Goal: Task Accomplishment & Management: Use online tool/utility

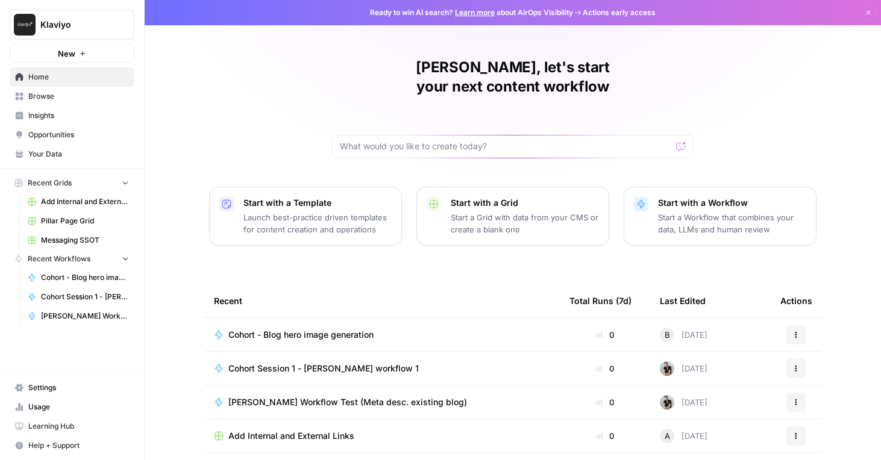
scroll to position [94, 0]
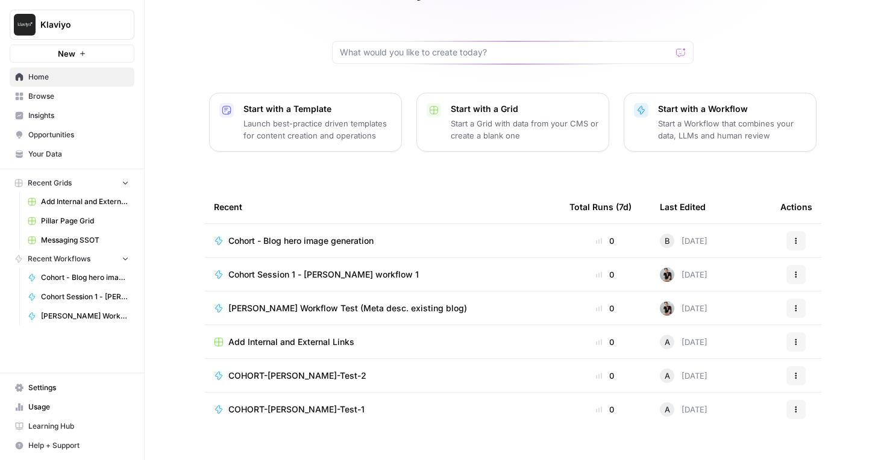
click at [45, 77] on span "Home" at bounding box center [78, 77] width 101 height 11
click at [42, 92] on span "Browse" at bounding box center [78, 96] width 101 height 11
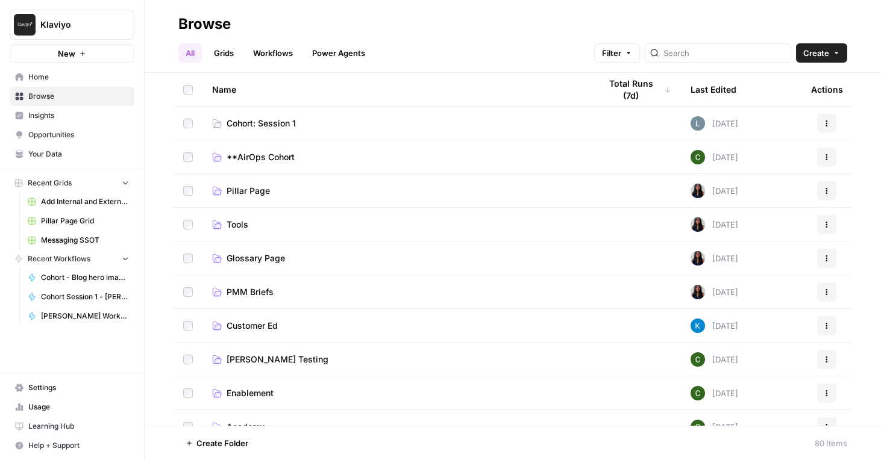
click at [281, 123] on span "Cohort: Session 1" at bounding box center [261, 123] width 69 height 12
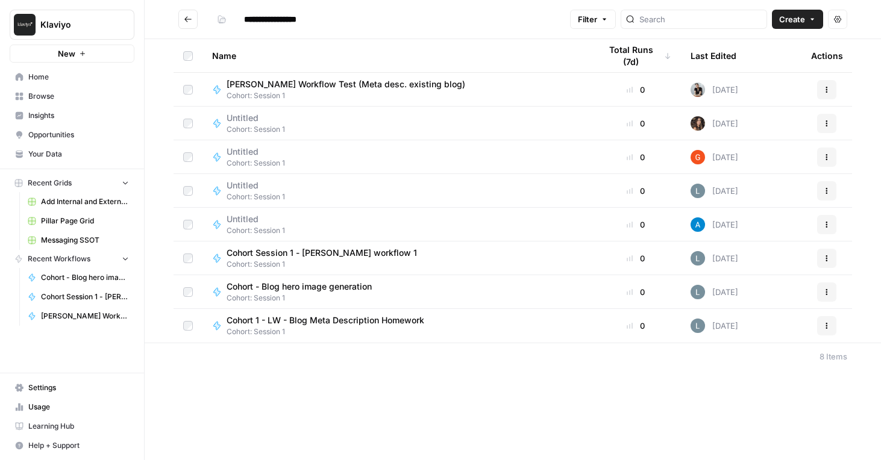
click at [65, 425] on span "Learning Hub" at bounding box center [78, 426] width 101 height 11
click at [355, 289] on span "Cohort - Blog hero image generation" at bounding box center [299, 287] width 145 height 12
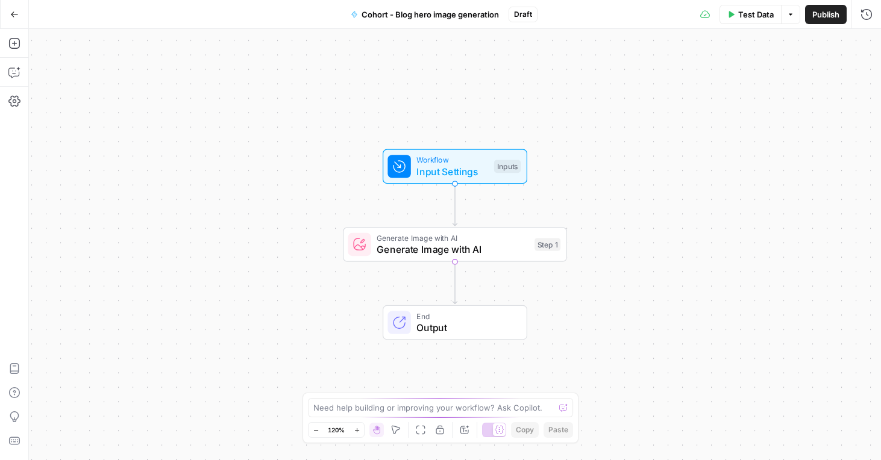
click at [458, 318] on span "End" at bounding box center [465, 315] width 98 height 11
click at [16, 13] on icon "button" at bounding box center [14, 14] width 8 height 8
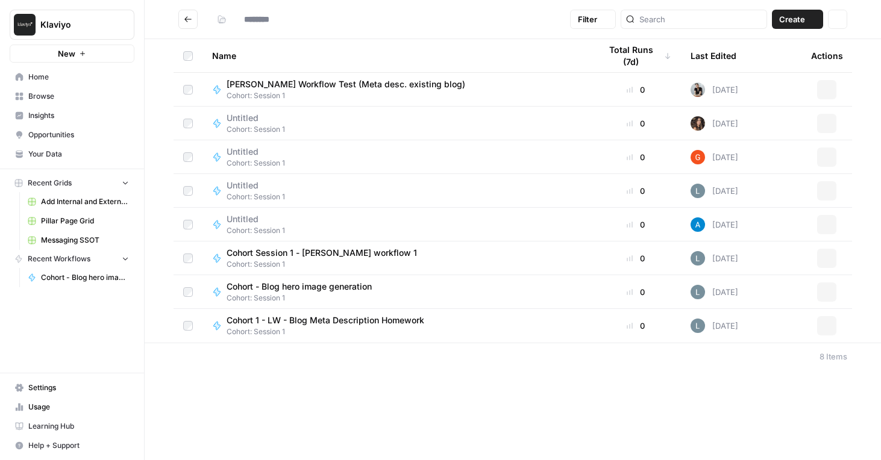
type input "**********"
click at [307, 286] on span "Cohort - Blog hero image generation" at bounding box center [299, 287] width 145 height 12
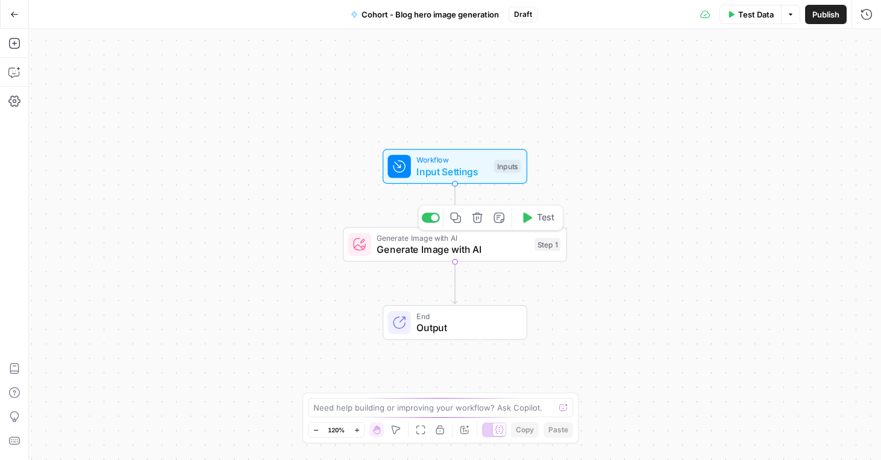
click at [484, 252] on span "Generate Image with AI" at bounding box center [453, 249] width 152 height 14
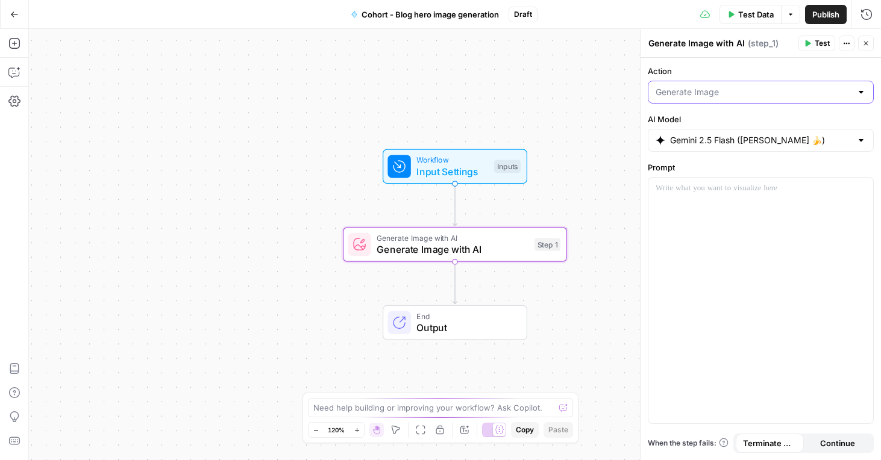
click at [721, 92] on input "Action" at bounding box center [753, 92] width 196 height 12
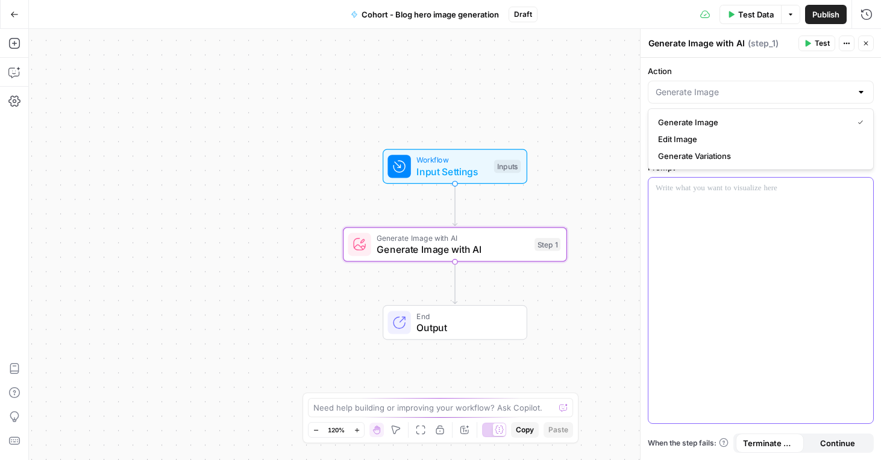
type input "Generate Image"
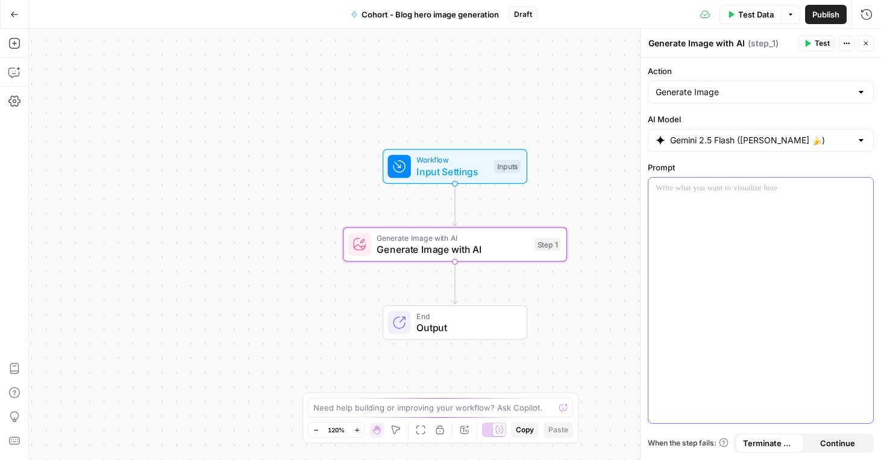
click at [731, 214] on div at bounding box center [760, 301] width 225 height 246
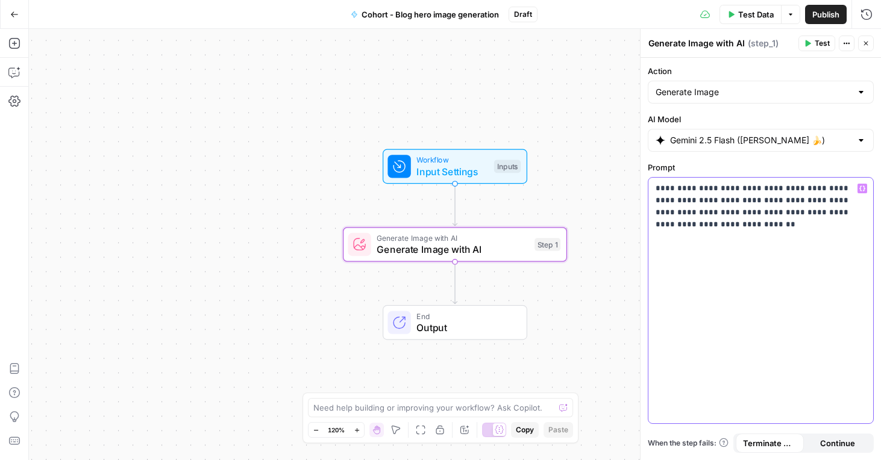
click at [805, 283] on div "**********" at bounding box center [760, 301] width 225 height 246
click at [600, 318] on div "Workflow Input Settings Inputs Generate Image with AI Generate Image with AI St…" at bounding box center [455, 244] width 852 height 431
click at [816, 267] on div "**********" at bounding box center [760, 301] width 225 height 246
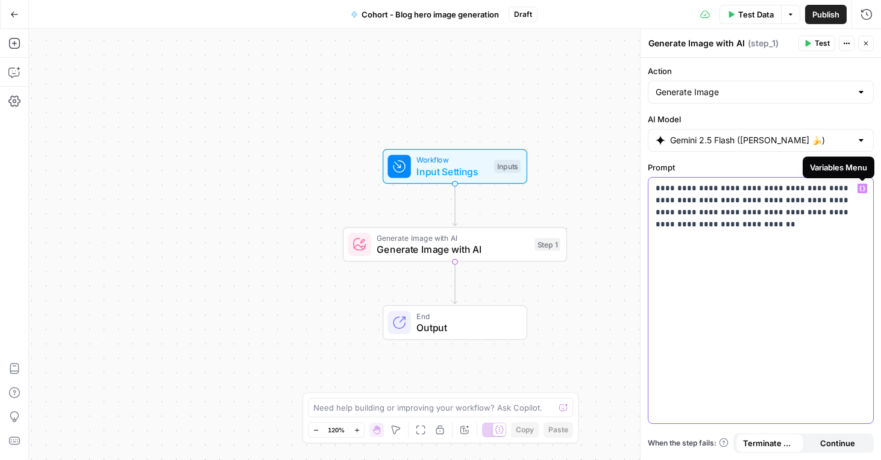
click at [861, 189] on icon "button" at bounding box center [862, 189] width 6 height 6
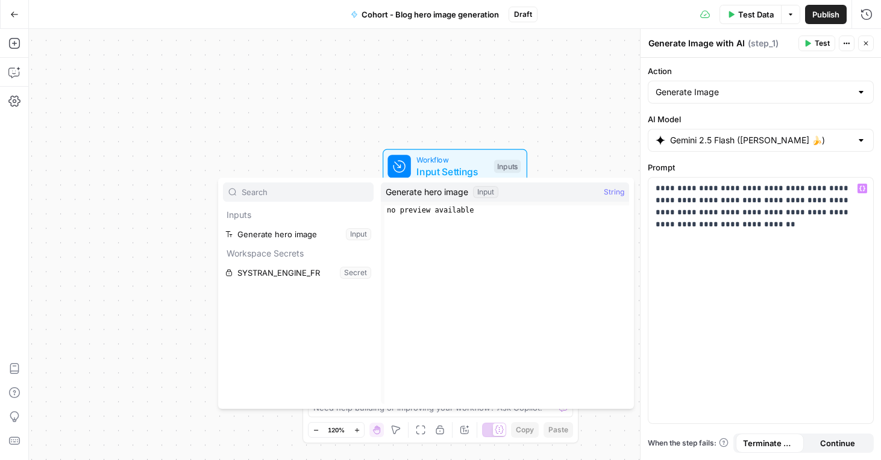
click at [586, 131] on div "Workflow Input Settings Inputs Generate Image with AI Generate Image with AI St…" at bounding box center [455, 244] width 852 height 431
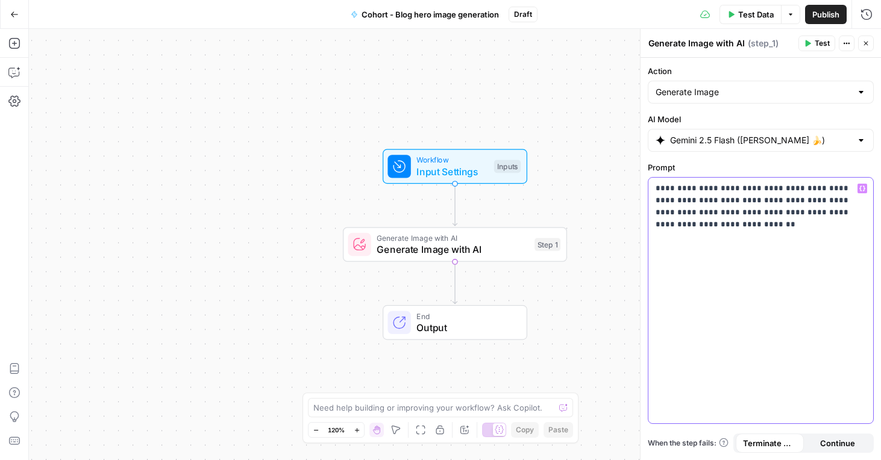
click at [716, 278] on div "**********" at bounding box center [760, 301] width 225 height 246
click at [692, 450] on div "When the step fails: Terminate Workflow Continue" at bounding box center [761, 443] width 226 height 19
click at [575, 337] on div "Workflow Input Settings Inputs Generate Image with AI Generate Image with AI St…" at bounding box center [455, 244] width 852 height 431
click at [458, 171] on span "Input Settings" at bounding box center [452, 171] width 72 height 14
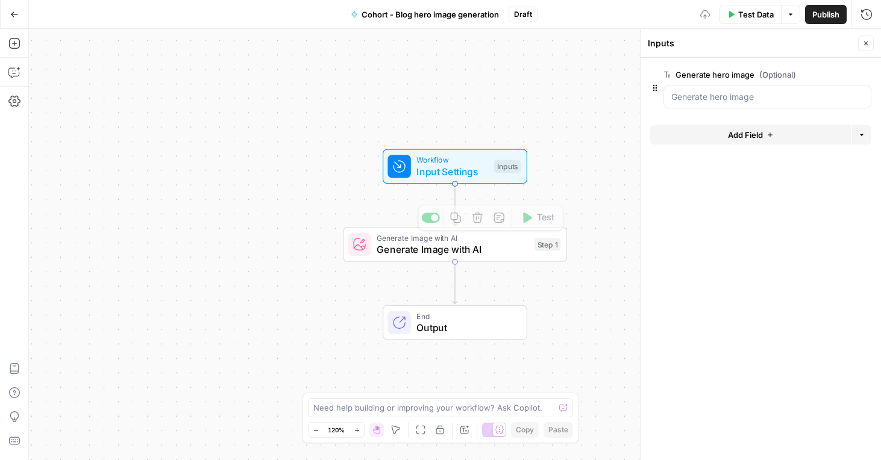
click at [456, 264] on icon "Edge from step_1 to end" at bounding box center [454, 283] width 4 height 42
click at [455, 252] on span "Generate Image with AI" at bounding box center [453, 249] width 152 height 14
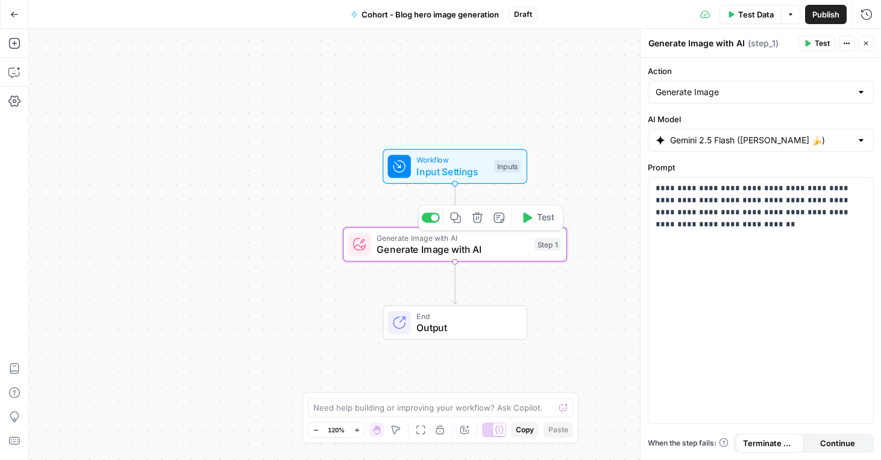
click at [463, 164] on span "Input Settings" at bounding box center [452, 171] width 72 height 14
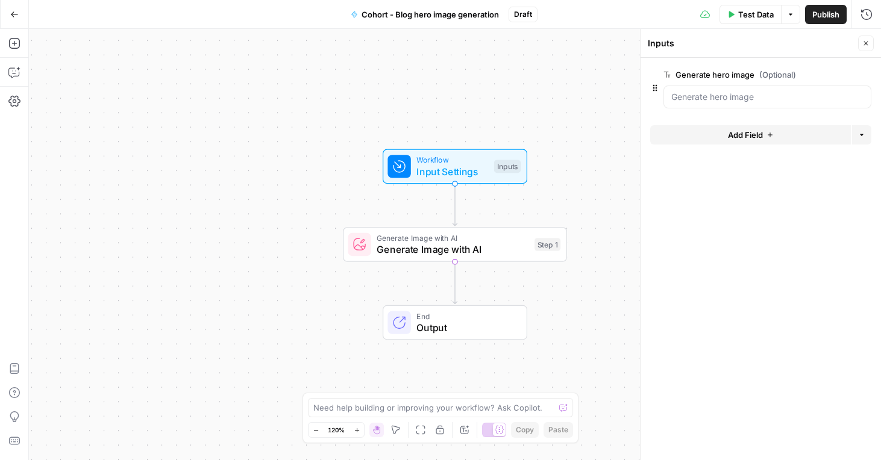
click at [111, 289] on div "Workflow Input Settings Inputs Generate Image with AI Generate Image with AI St…" at bounding box center [455, 244] width 852 height 431
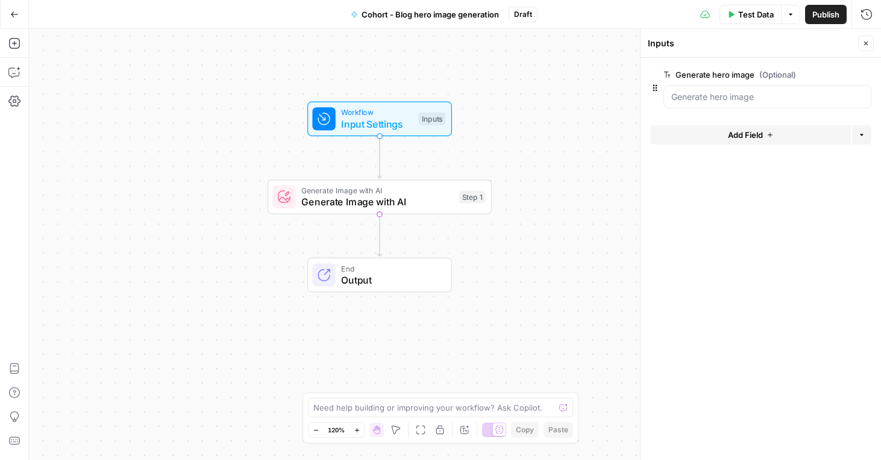
drag, startPoint x: 243, startPoint y: 331, endPoint x: 167, endPoint y: 283, distance: 89.1
click at [167, 283] on div "Workflow Input Settings Inputs Generate Image with AI Generate Image with AI St…" at bounding box center [455, 244] width 852 height 431
click at [725, 130] on button "Add Field" at bounding box center [750, 134] width 201 height 19
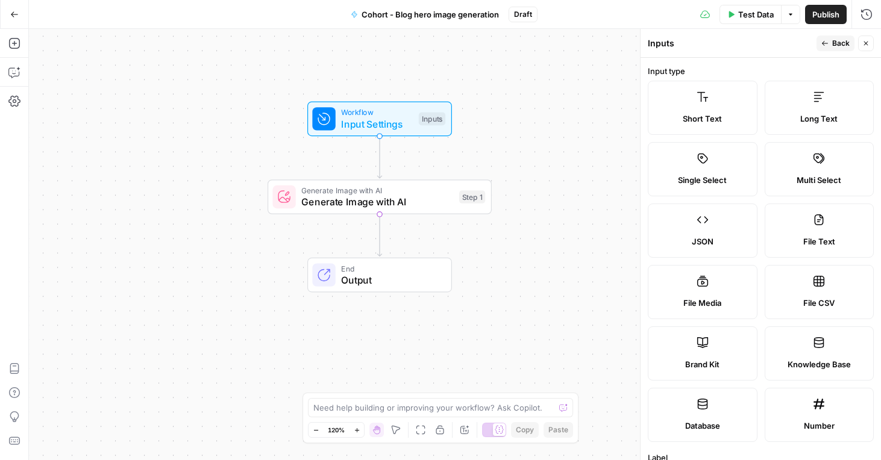
click at [15, 14] on icon "button" at bounding box center [14, 14] width 8 height 8
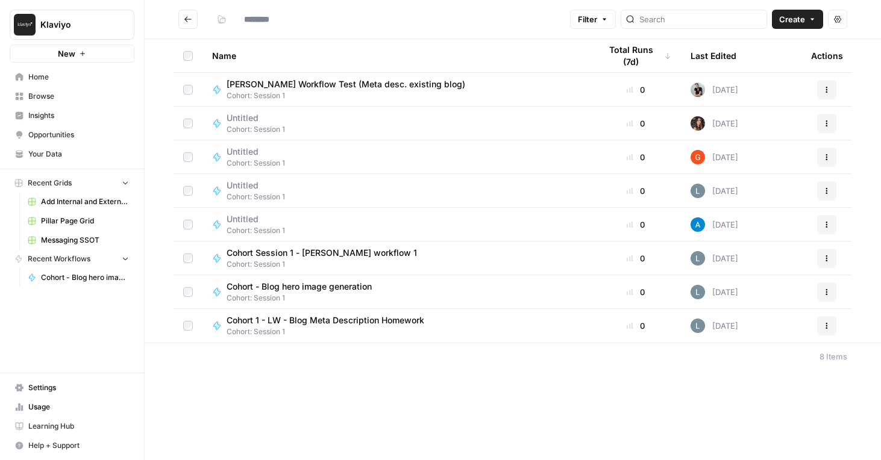
type input "**********"
click at [281, 284] on span "Cohort - Blog hero image generation" at bounding box center [299, 287] width 145 height 12
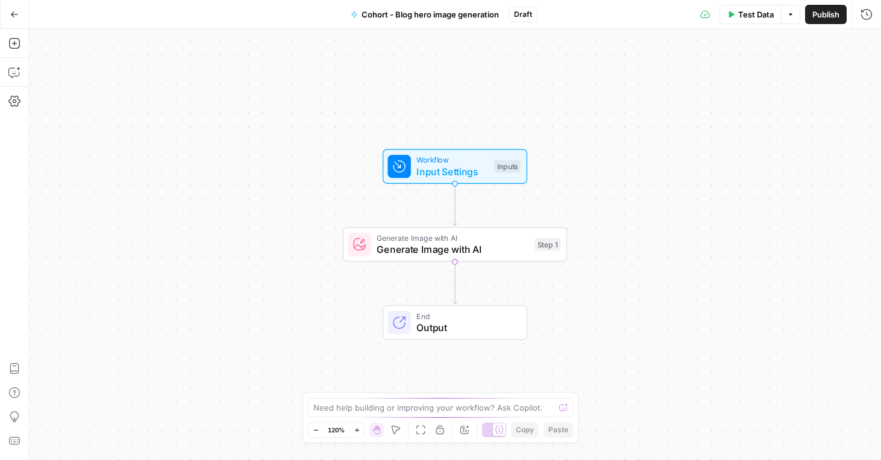
click at [411, 7] on button "Cohort - Blog hero image generation" at bounding box center [424, 14] width 163 height 19
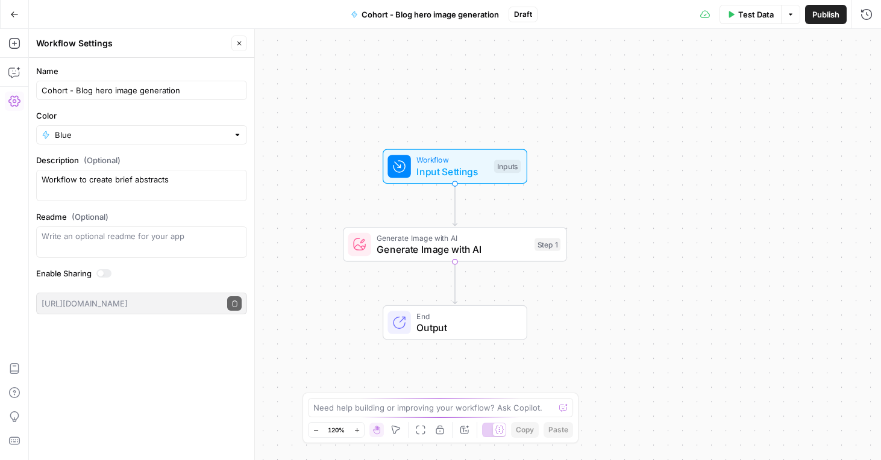
click at [404, 12] on span "Cohort - Blog hero image generation" at bounding box center [429, 14] width 137 height 12
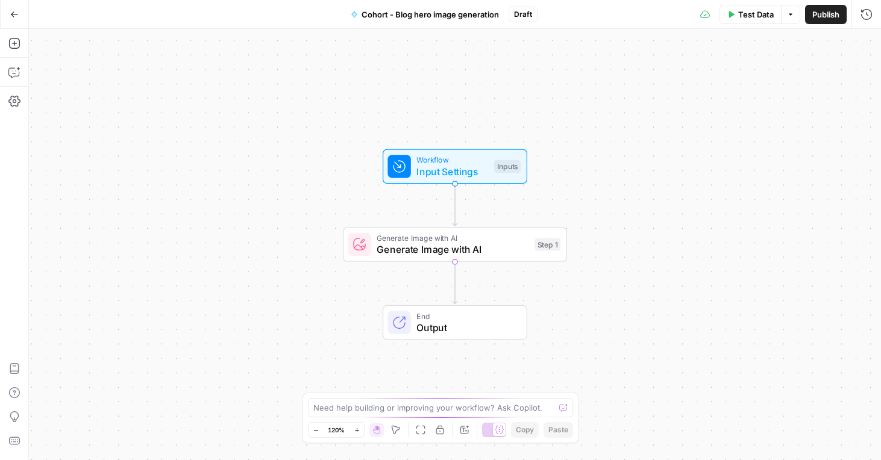
click at [396, 13] on span "Cohort - Blog hero image generation" at bounding box center [429, 14] width 137 height 12
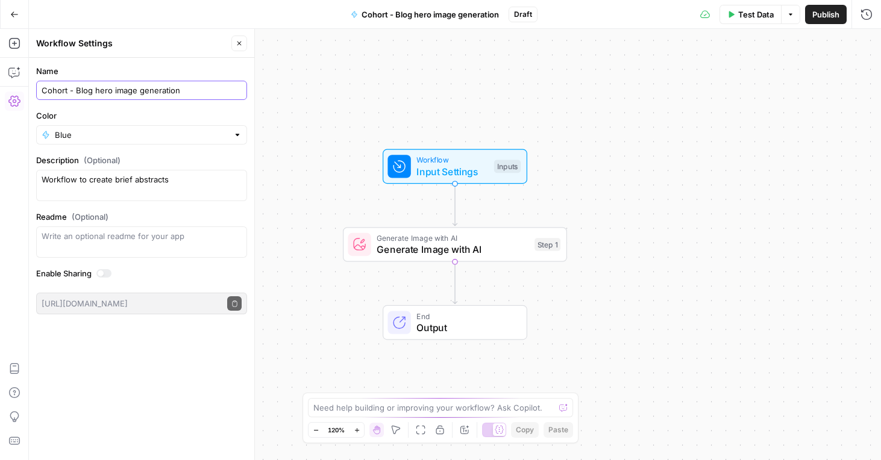
click at [77, 93] on input "Cohort - Blog hero image generation" at bounding box center [142, 90] width 200 height 12
type input "Cohort - [PERSON_NAME] - Blog hero image generation"
click at [395, 68] on div "Workflow Input Settings Inputs Generate Image with AI Generate Image with AI St…" at bounding box center [455, 244] width 852 height 431
click at [317, 286] on div "Workflow Input Settings Inputs Generate Image with AI Generate Image with AI St…" at bounding box center [455, 244] width 852 height 431
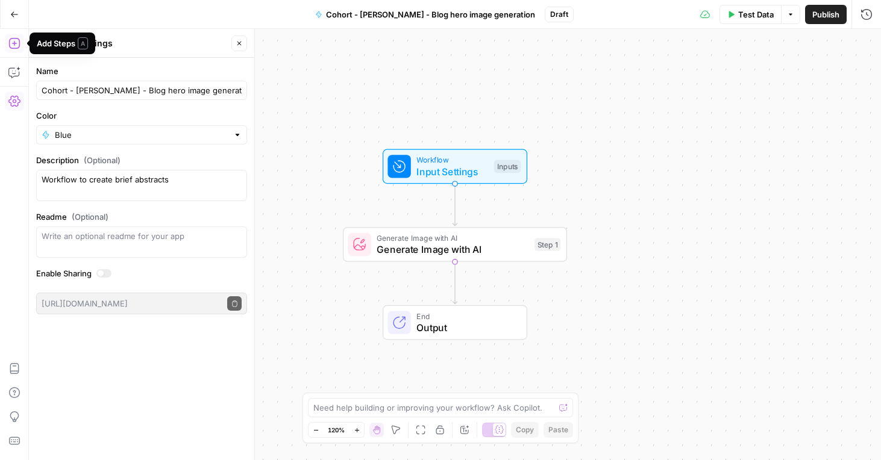
click at [13, 48] on icon "button" at bounding box center [13, 43] width 11 height 11
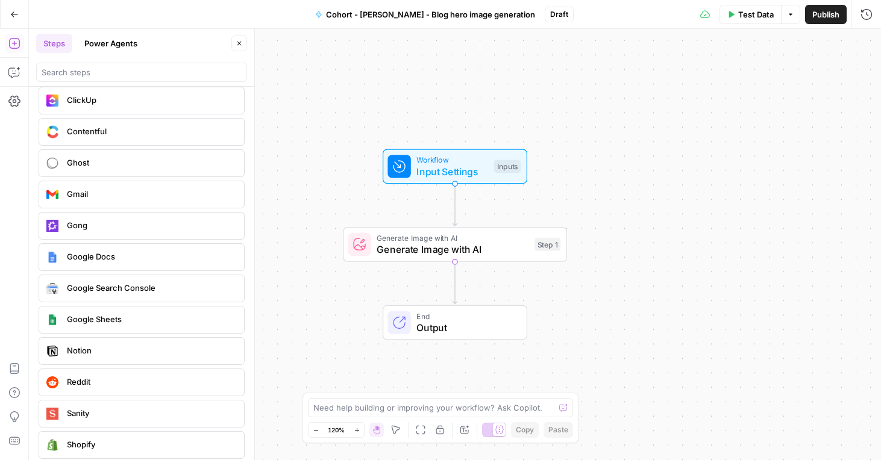
scroll to position [2248, 0]
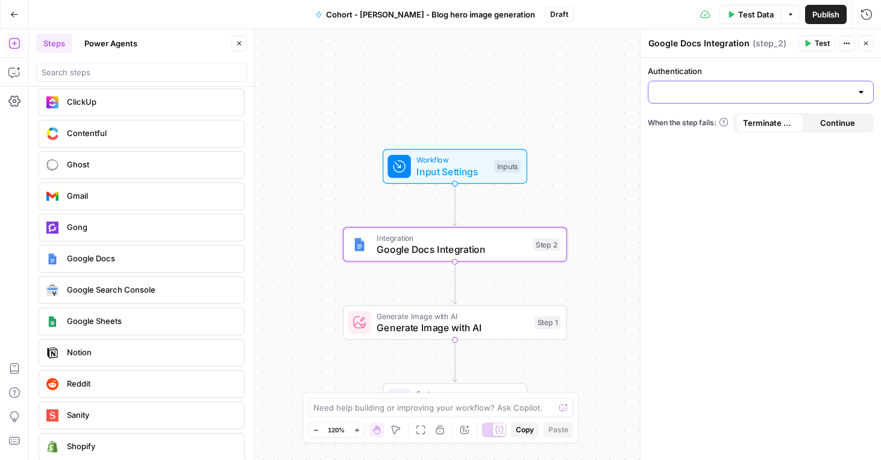
click at [805, 95] on input "Authentication" at bounding box center [753, 92] width 196 height 12
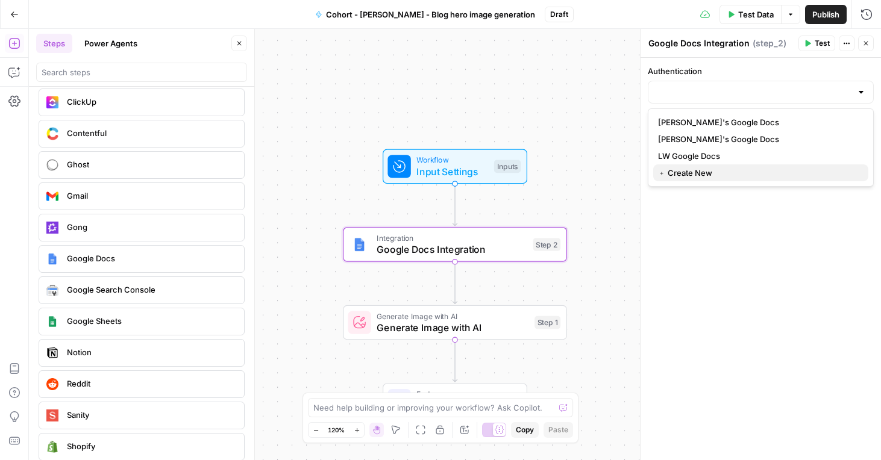
click at [680, 174] on span "﹢ Create New" at bounding box center [758, 173] width 201 height 12
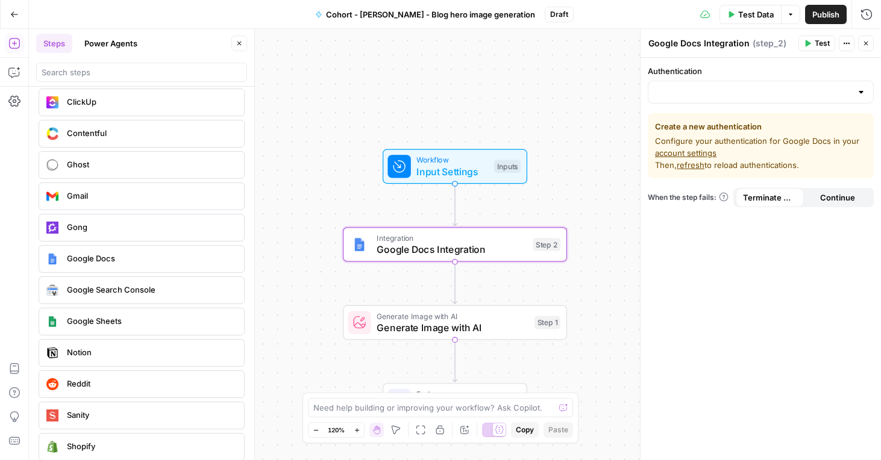
click at [704, 151] on link "account settings" at bounding box center [685, 153] width 61 height 10
click at [772, 96] on input "Authentication" at bounding box center [753, 92] width 196 height 12
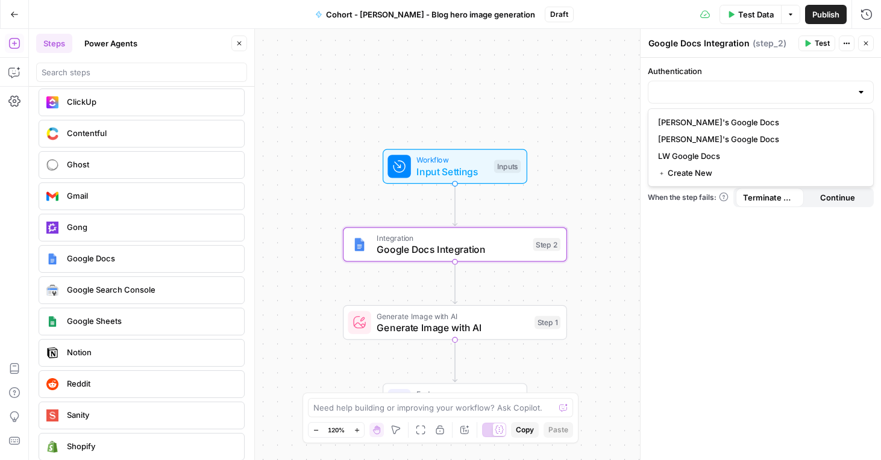
click at [751, 299] on div "Authentication Create a new authentication Configure your authentication for Go…" at bounding box center [760, 259] width 240 height 402
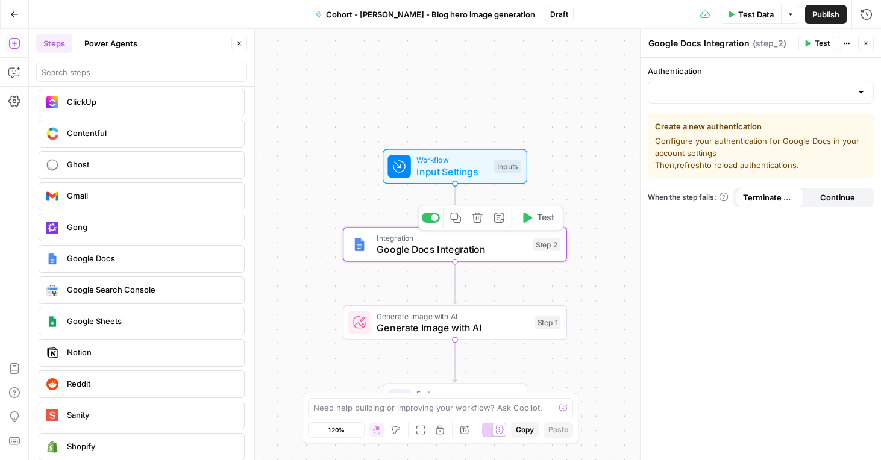
click at [449, 253] on span "Google Docs Integration" at bounding box center [452, 249] width 151 height 14
click at [408, 322] on span "Generate Image with AI" at bounding box center [453, 327] width 152 height 14
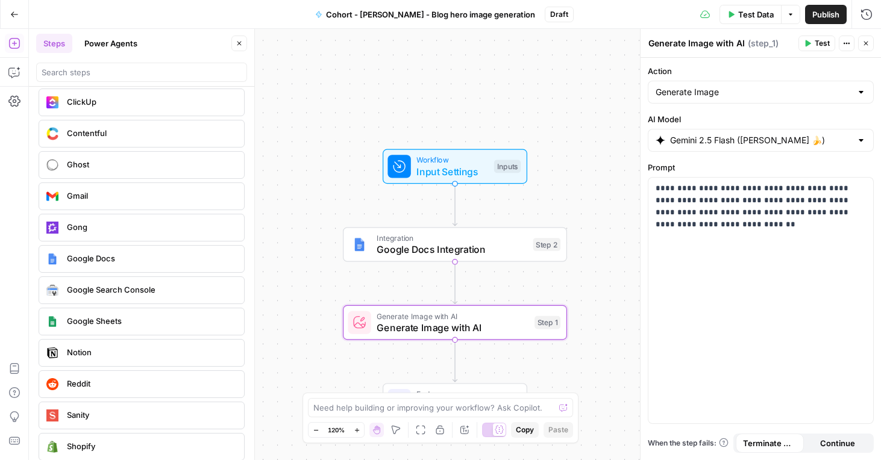
click at [396, 257] on div "Integration Google Docs Integration Step 2 Copy step Delete step Add Note Test" at bounding box center [455, 244] width 224 height 35
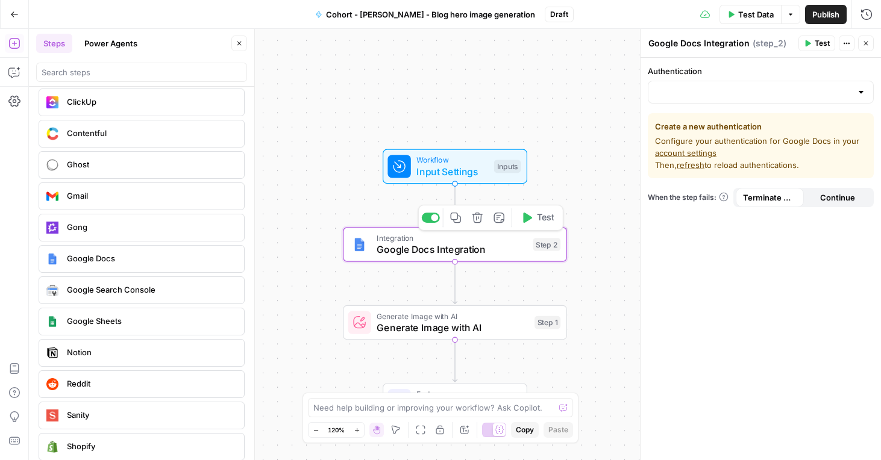
click at [763, 53] on header "Google Docs Integration Google Docs Integration ( step_2 ) Test Actions Close" at bounding box center [760, 43] width 240 height 29
click at [775, 84] on div at bounding box center [761, 92] width 226 height 23
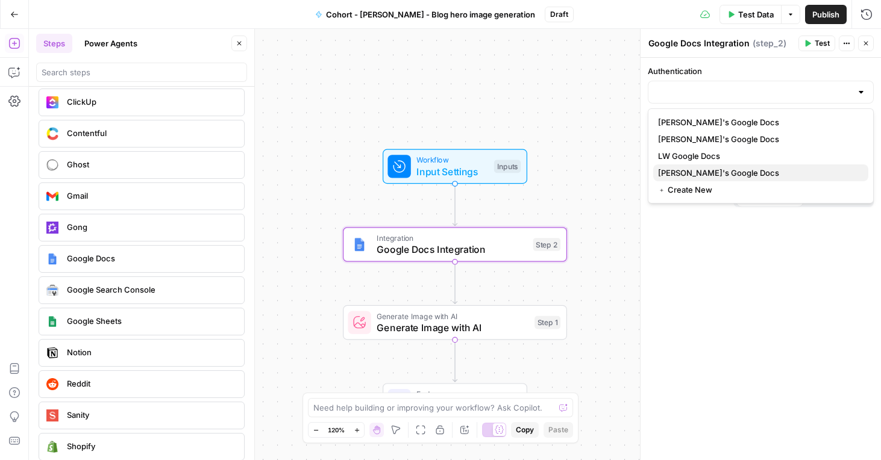
click at [716, 176] on span "Benj's Google Docs" at bounding box center [758, 173] width 201 height 12
type input "Benj's Google Docs"
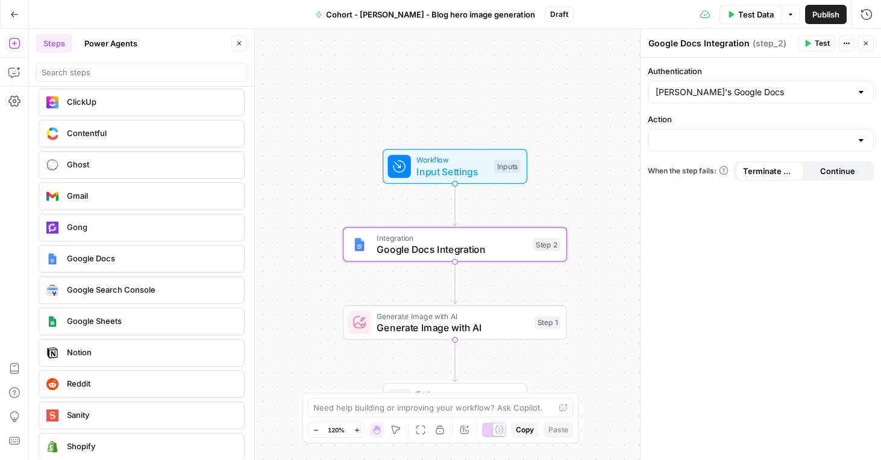
click at [724, 147] on div at bounding box center [761, 140] width 226 height 23
click at [718, 183] on span "Get Document" at bounding box center [758, 187] width 201 height 12
type input "Get Document"
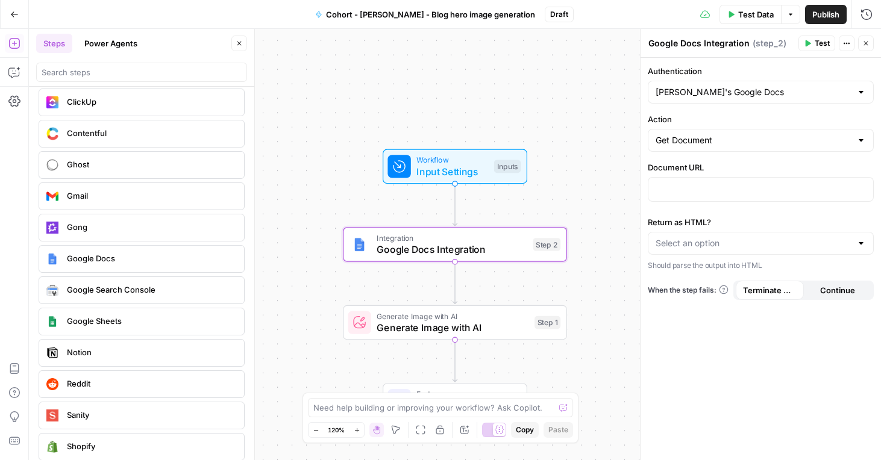
click at [740, 380] on div "Authentication Benj's Google Docs Action Get Document Document URL Return as HT…" at bounding box center [760, 259] width 240 height 402
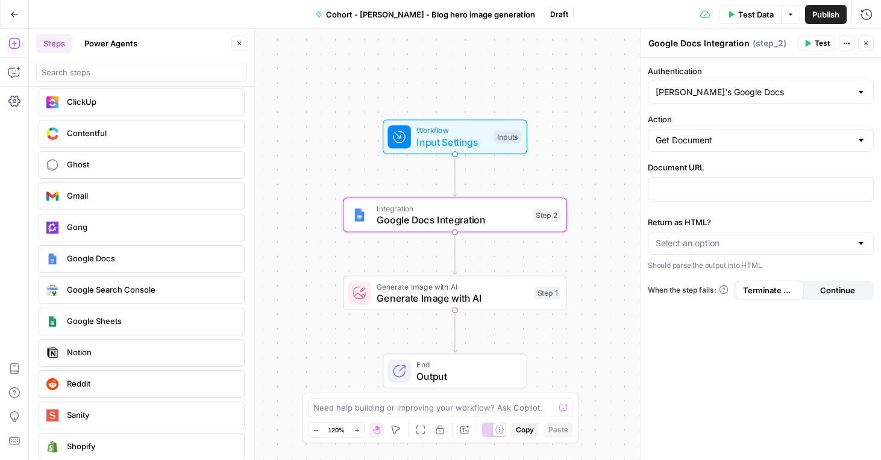
click at [14, 21] on button "Go Back" at bounding box center [15, 15] width 22 height 22
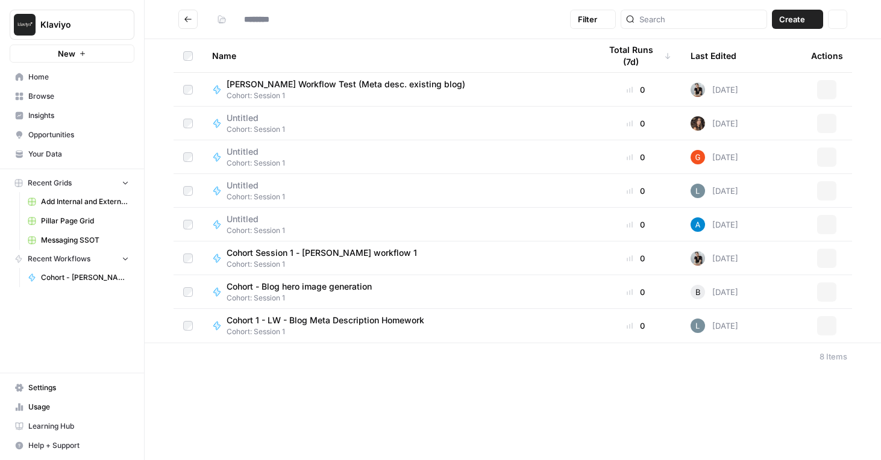
type input "**********"
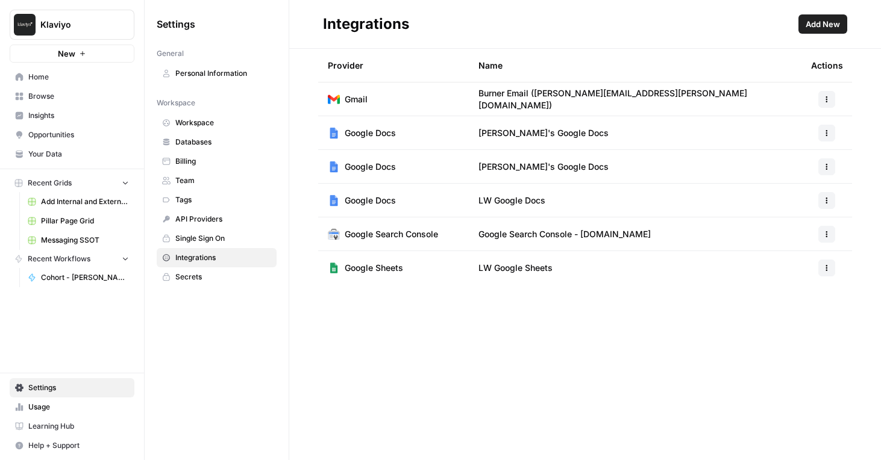
click at [842, 23] on button "Add New" at bounding box center [822, 23] width 49 height 19
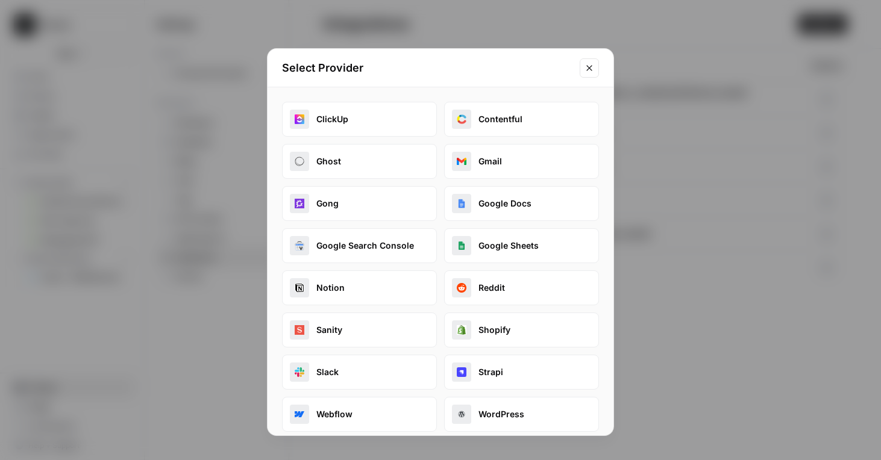
click at [514, 200] on button "Google Docs" at bounding box center [521, 203] width 155 height 35
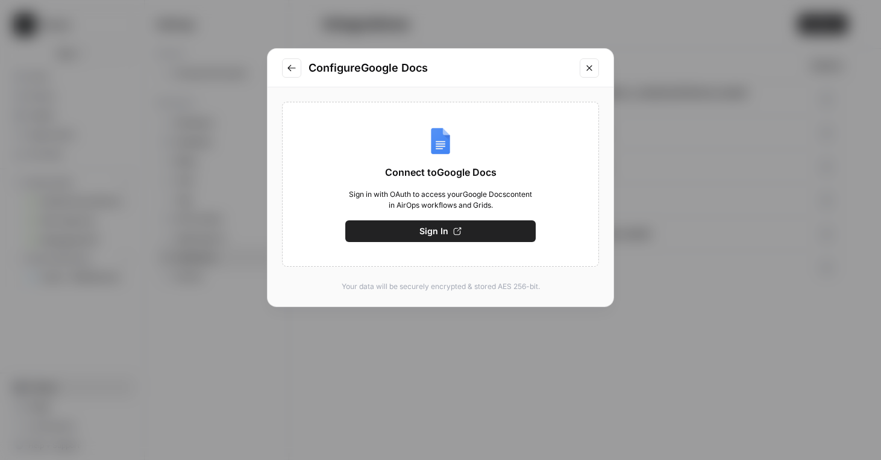
click at [477, 229] on button "Sign In" at bounding box center [440, 231] width 190 height 22
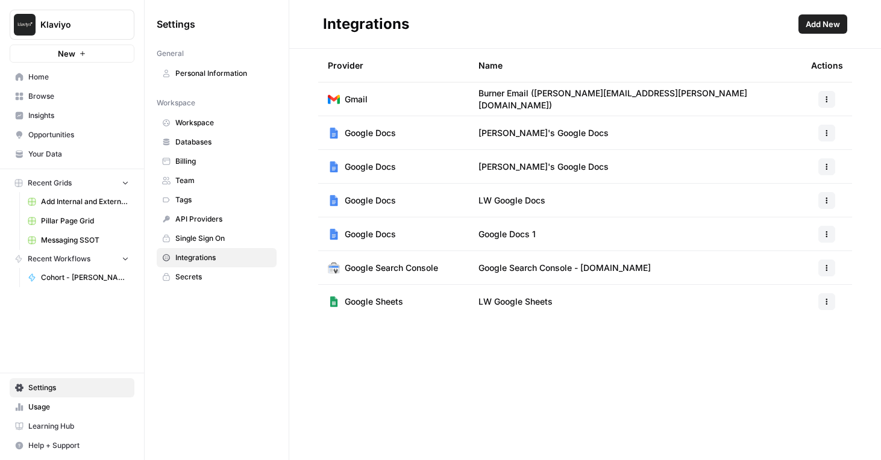
click at [819, 235] on button "button" at bounding box center [826, 234] width 17 height 17
click at [807, 275] on span "Rename" at bounding box center [800, 278] width 39 height 12
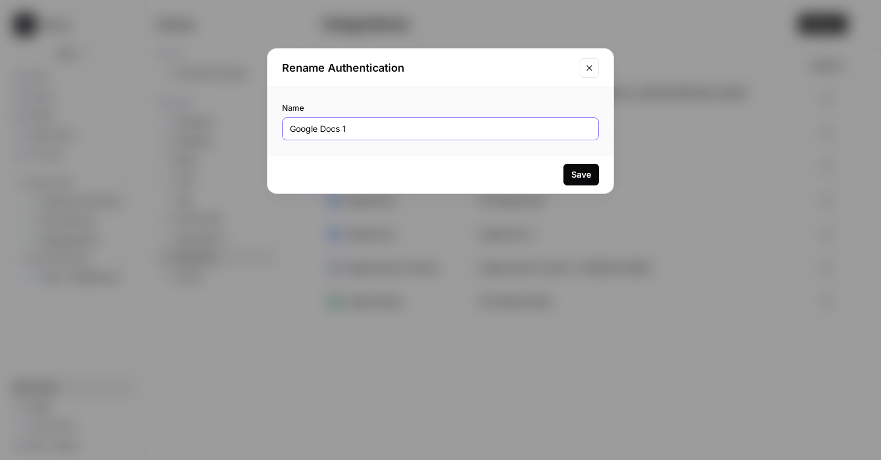
click at [335, 132] on input "Google Docs 1" at bounding box center [440, 129] width 301 height 12
type input "Benj's Google Docs"
click at [576, 172] on div "Save" at bounding box center [581, 175] width 20 height 12
